Goal: Navigation & Orientation: Understand site structure

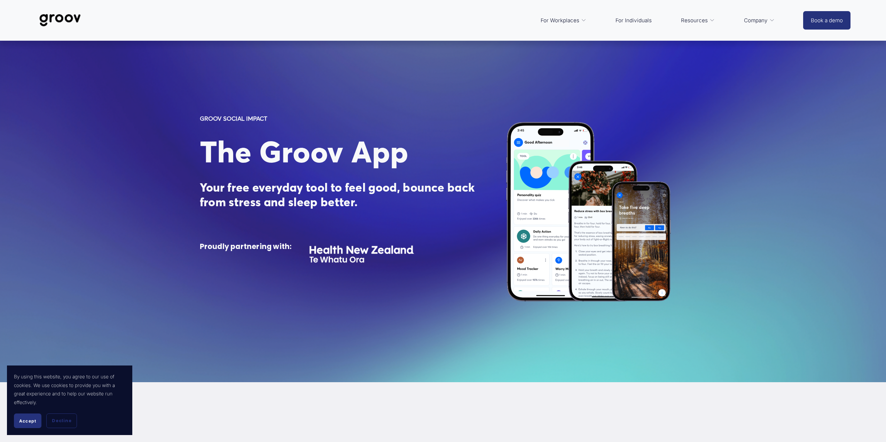
click at [623, 19] on link "For Individuals" at bounding box center [633, 20] width 43 height 17
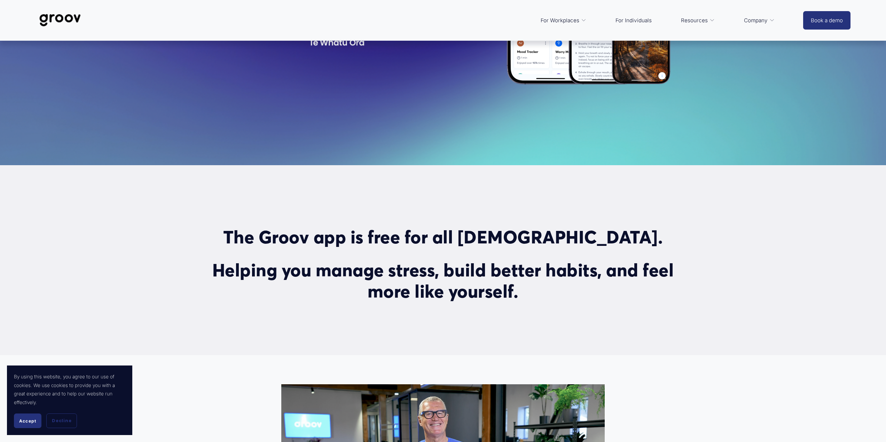
scroll to position [35, 0]
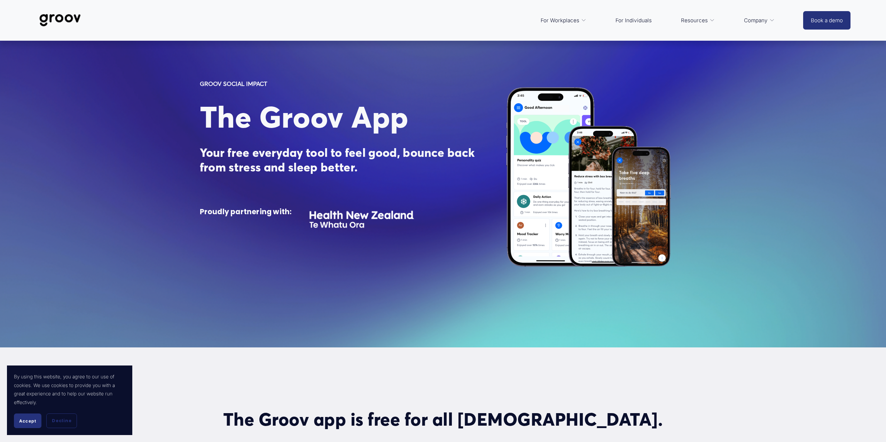
click at [575, 17] on span "For Workplaces" at bounding box center [559, 21] width 39 height 10
click at [0, 0] on span "Platform Overview" at bounding box center [0, 0] width 0 height 0
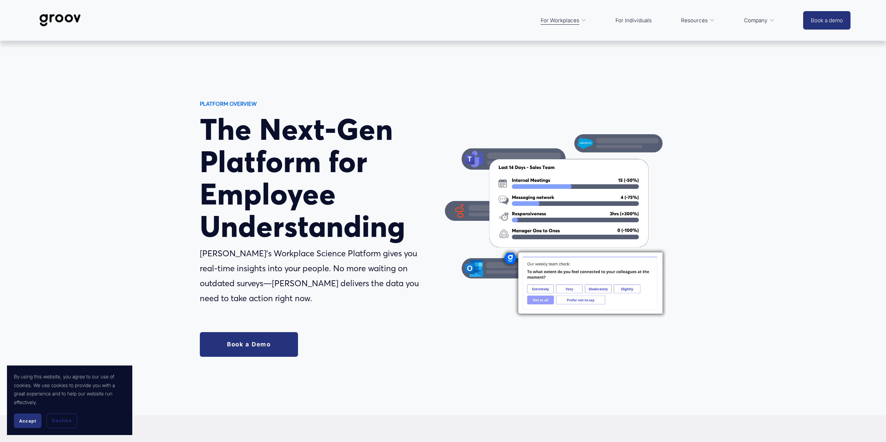
click at [0, 0] on span "Services" at bounding box center [0, 0] width 0 height 0
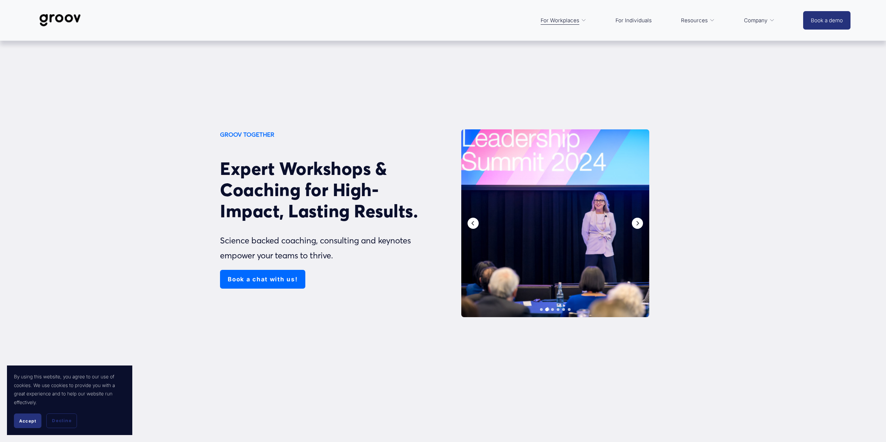
click at [636, 24] on link "For Individuals" at bounding box center [633, 20] width 43 height 17
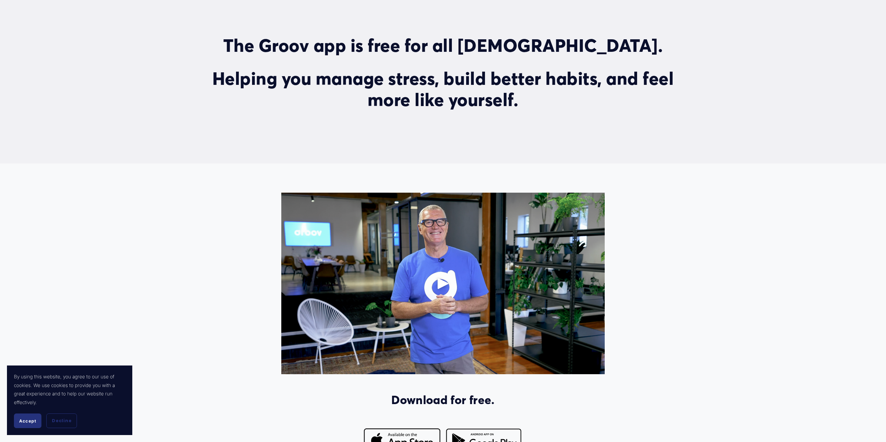
scroll to position [418, 0]
